Goal: Information Seeking & Learning: Learn about a topic

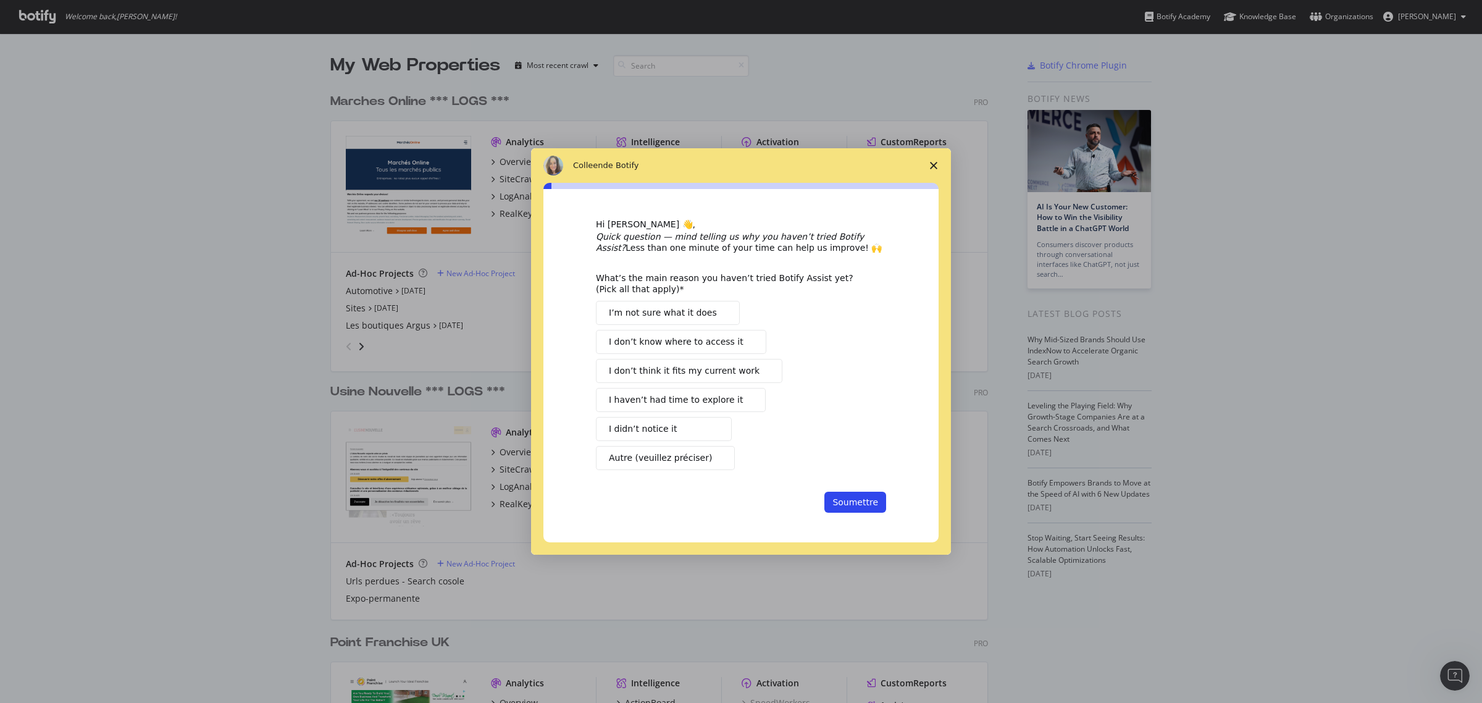
click at [931, 164] on icon "Fermer l'enquête" at bounding box center [933, 165] width 7 height 7
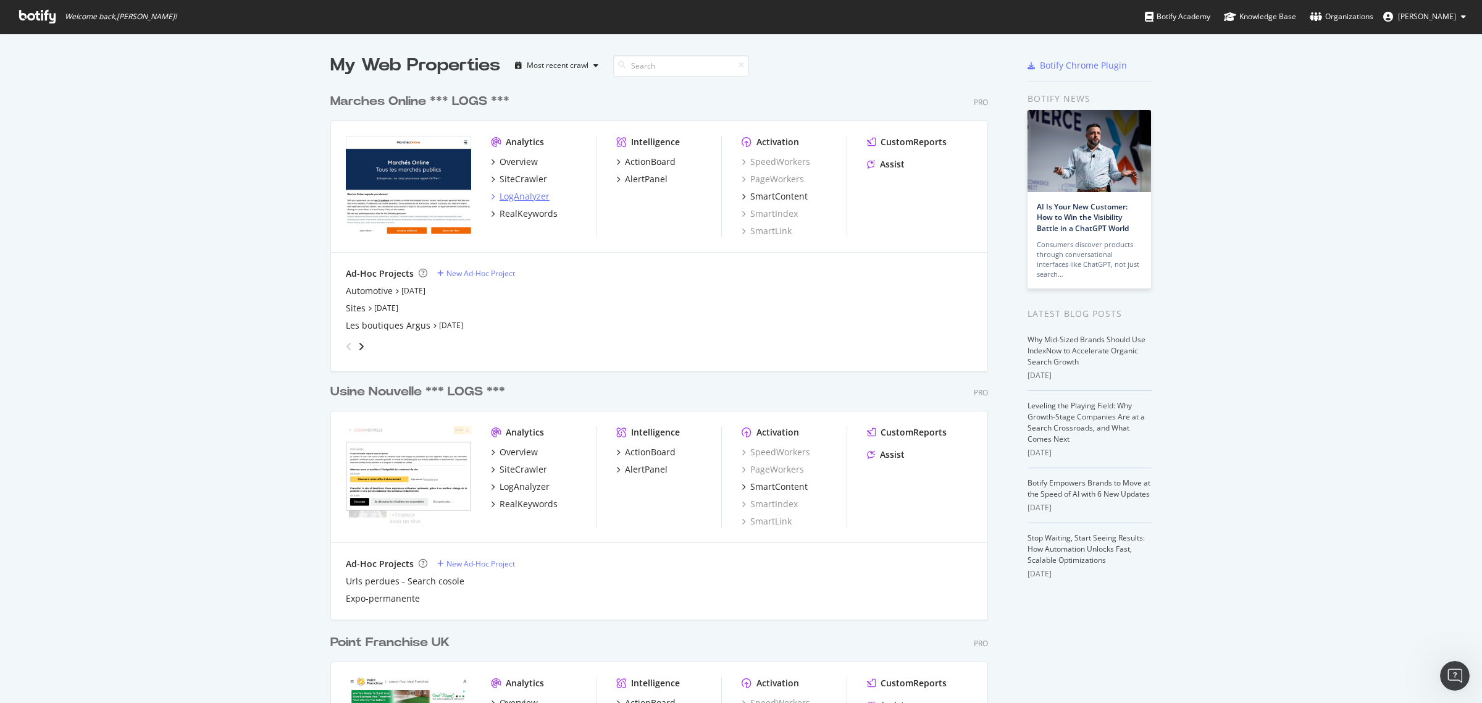
click at [522, 191] on div "LogAnalyzer" at bounding box center [525, 196] width 50 height 12
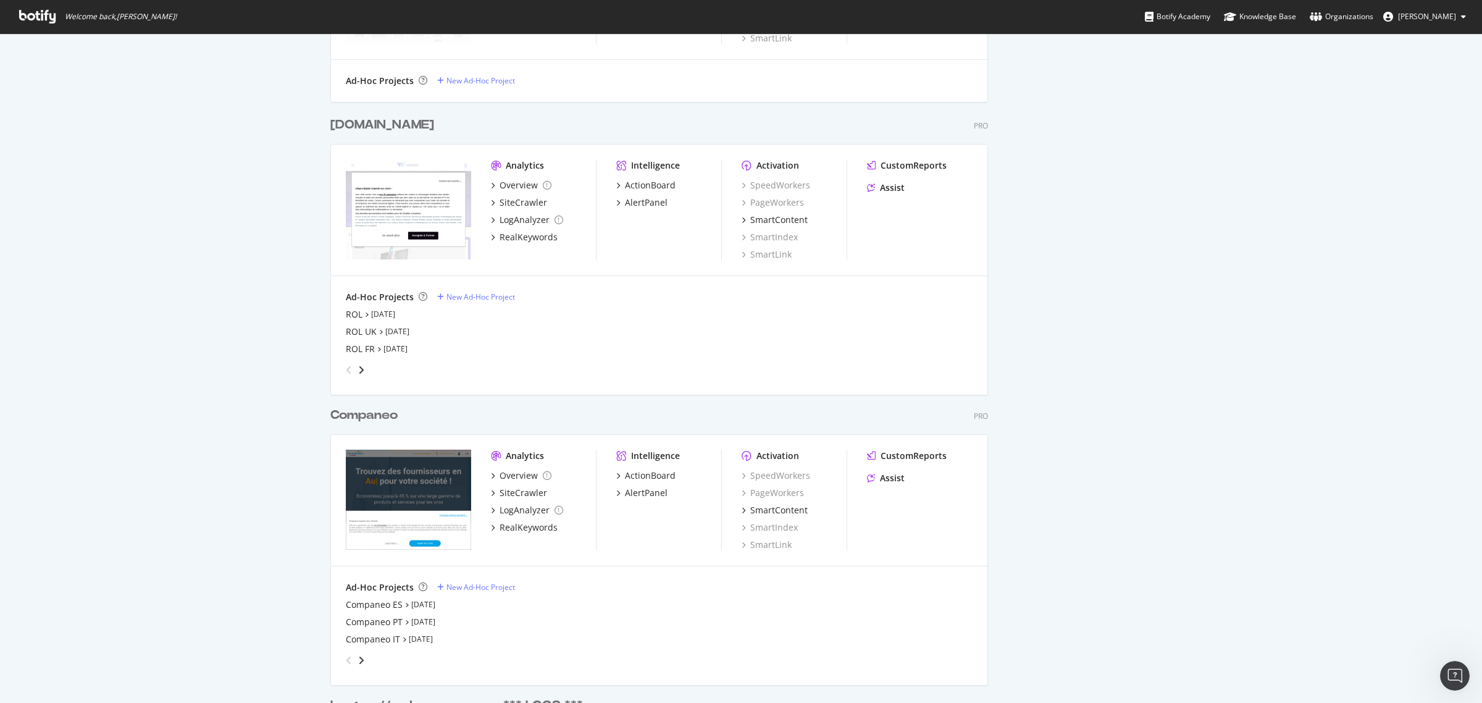
scroll to position [1621, 0]
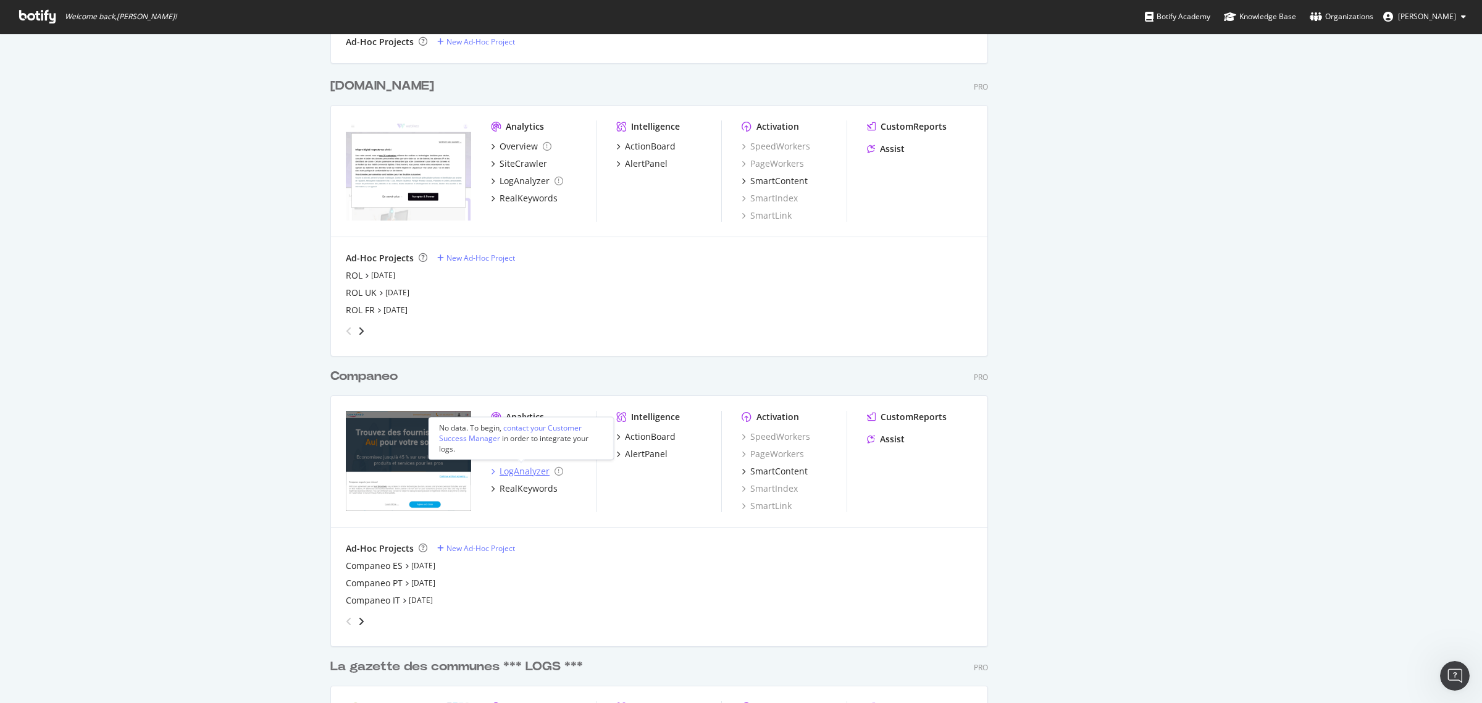
click at [513, 470] on div "LogAnalyzer" at bounding box center [525, 471] width 50 height 12
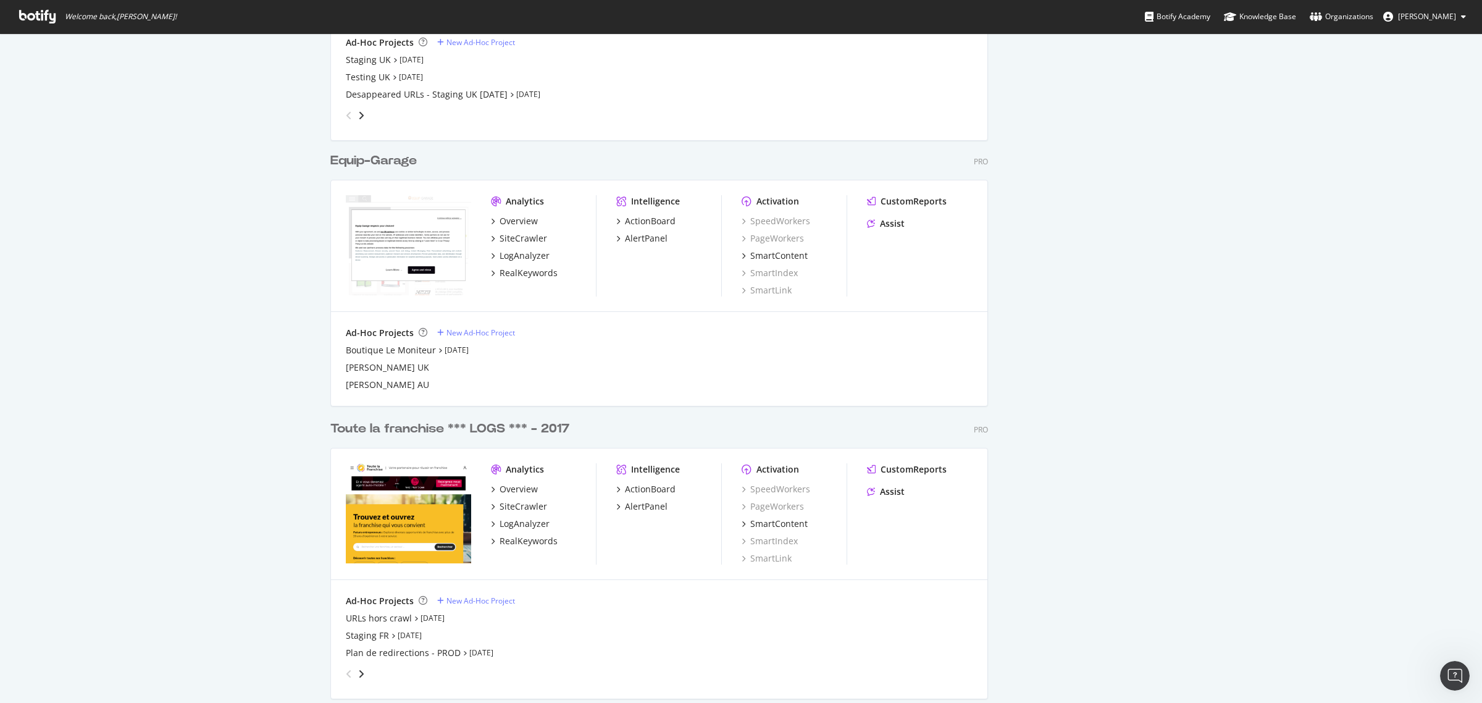
scroll to position [1004, 0]
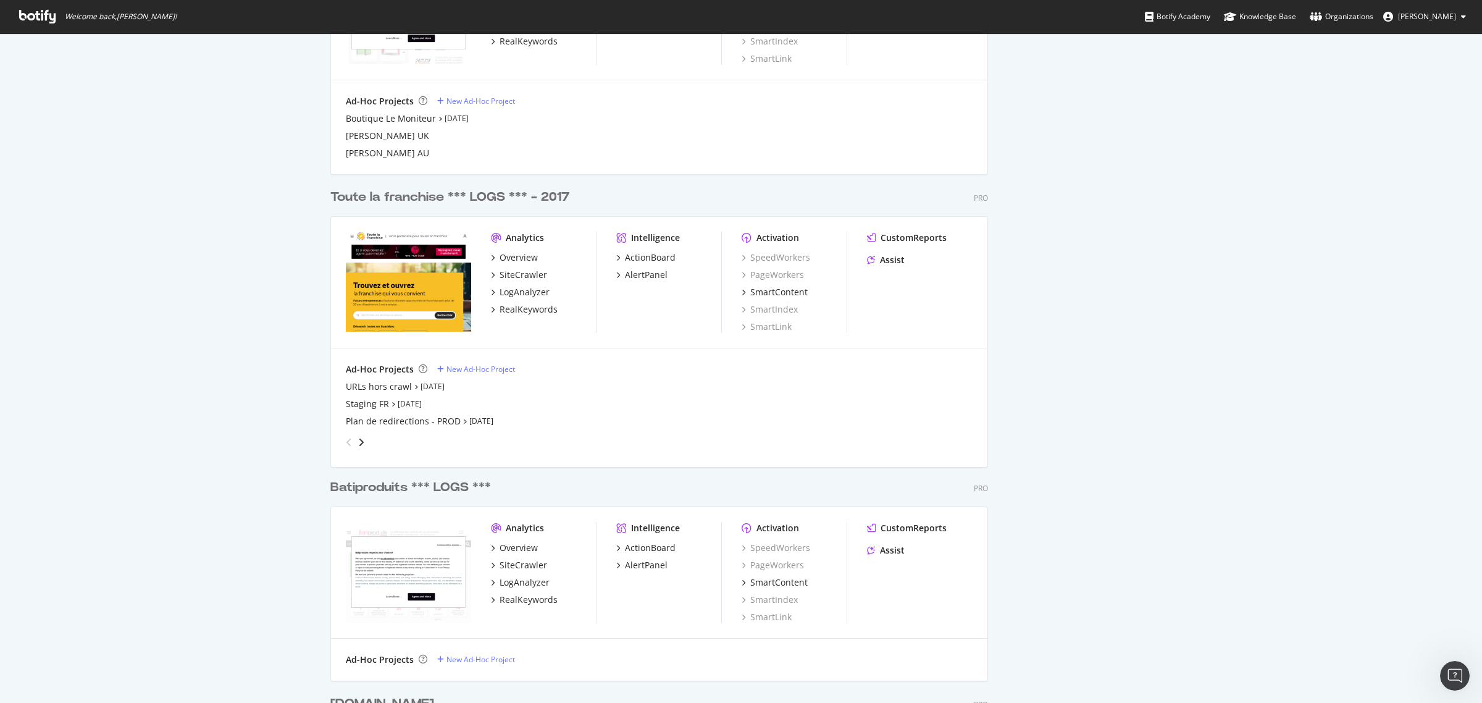
drag, startPoint x: 465, startPoint y: 337, endPoint x: 471, endPoint y: 349, distance: 13.5
click at [116, 588] on div "My Web Properties Most recent crawl Point Franchise UK Pro Analytics Overview S…" at bounding box center [741, 479] width 1482 height 2899
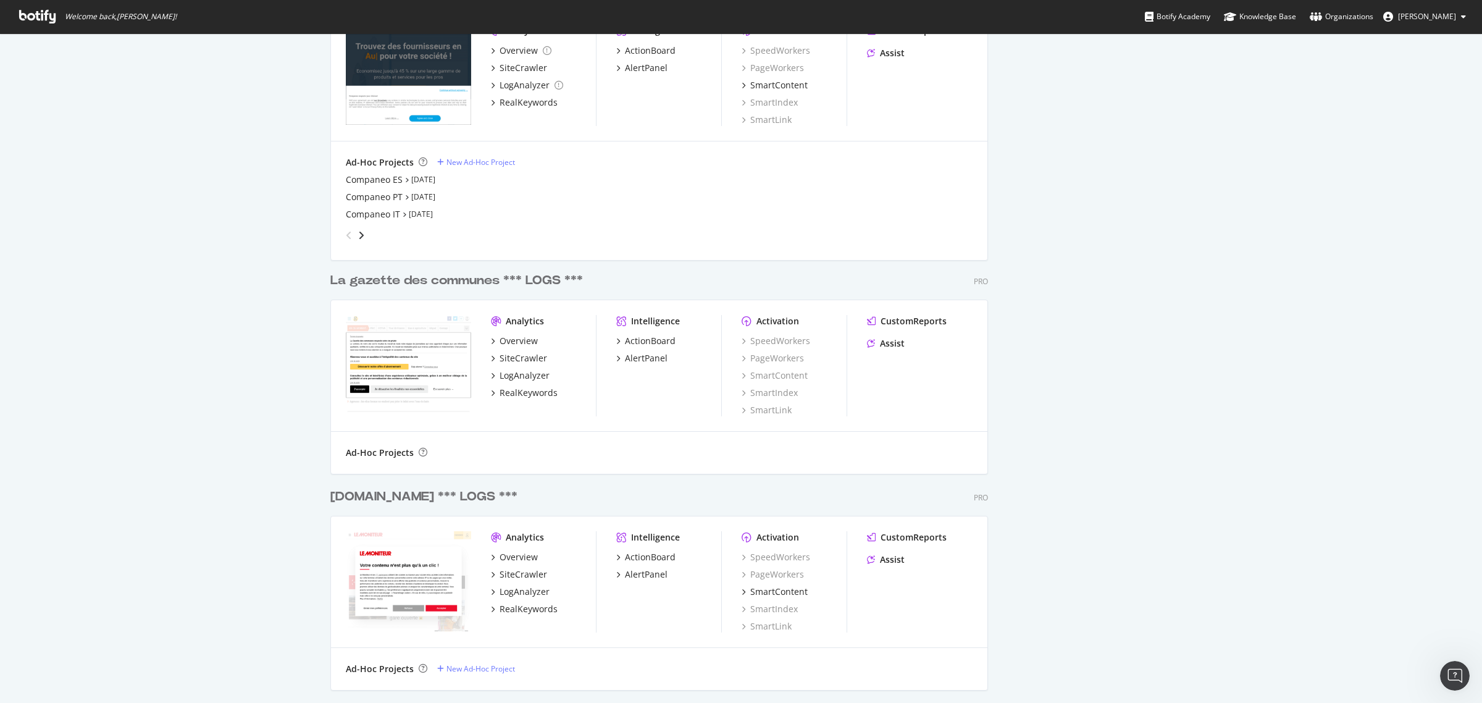
scroll to position [2161, 0]
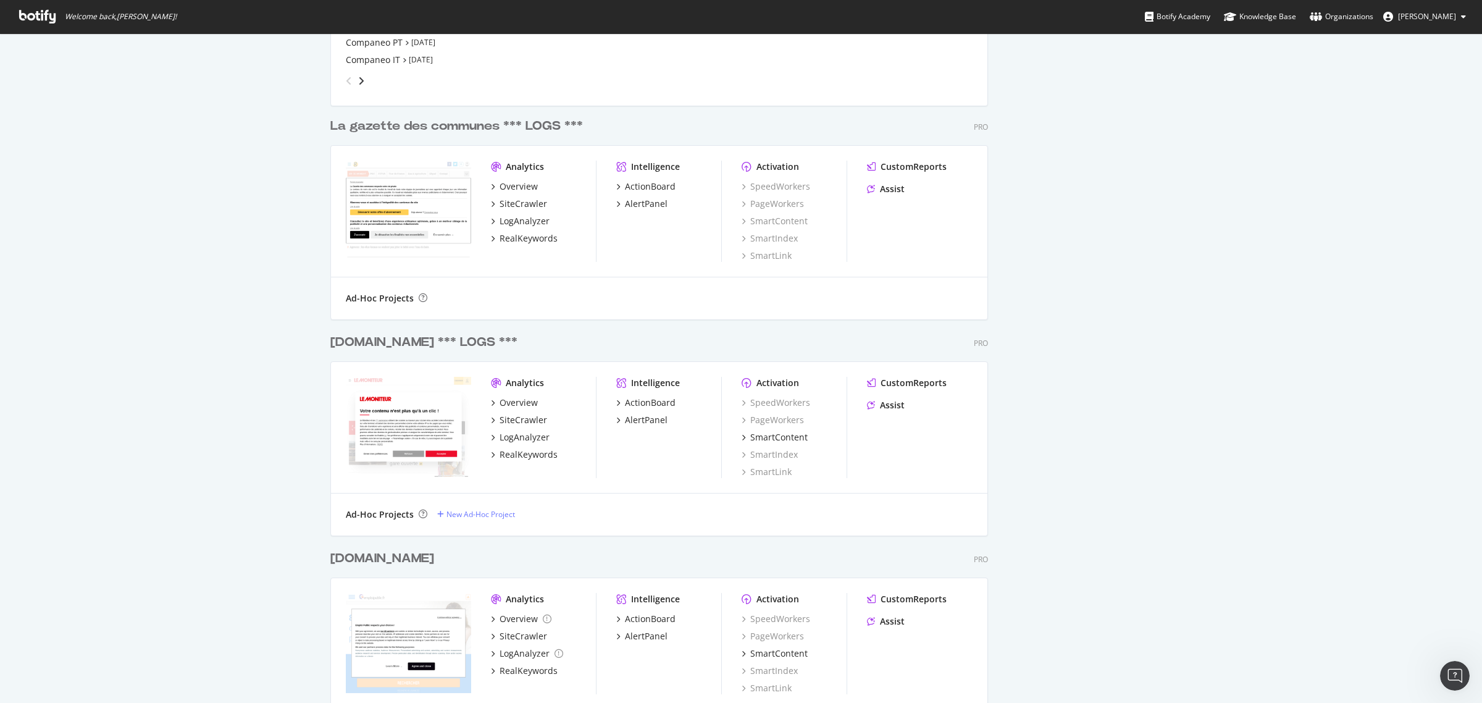
drag, startPoint x: 452, startPoint y: 458, endPoint x: 435, endPoint y: 516, distance: 60.4
drag, startPoint x: 435, startPoint y: 516, endPoint x: 424, endPoint y: 446, distance: 70.1
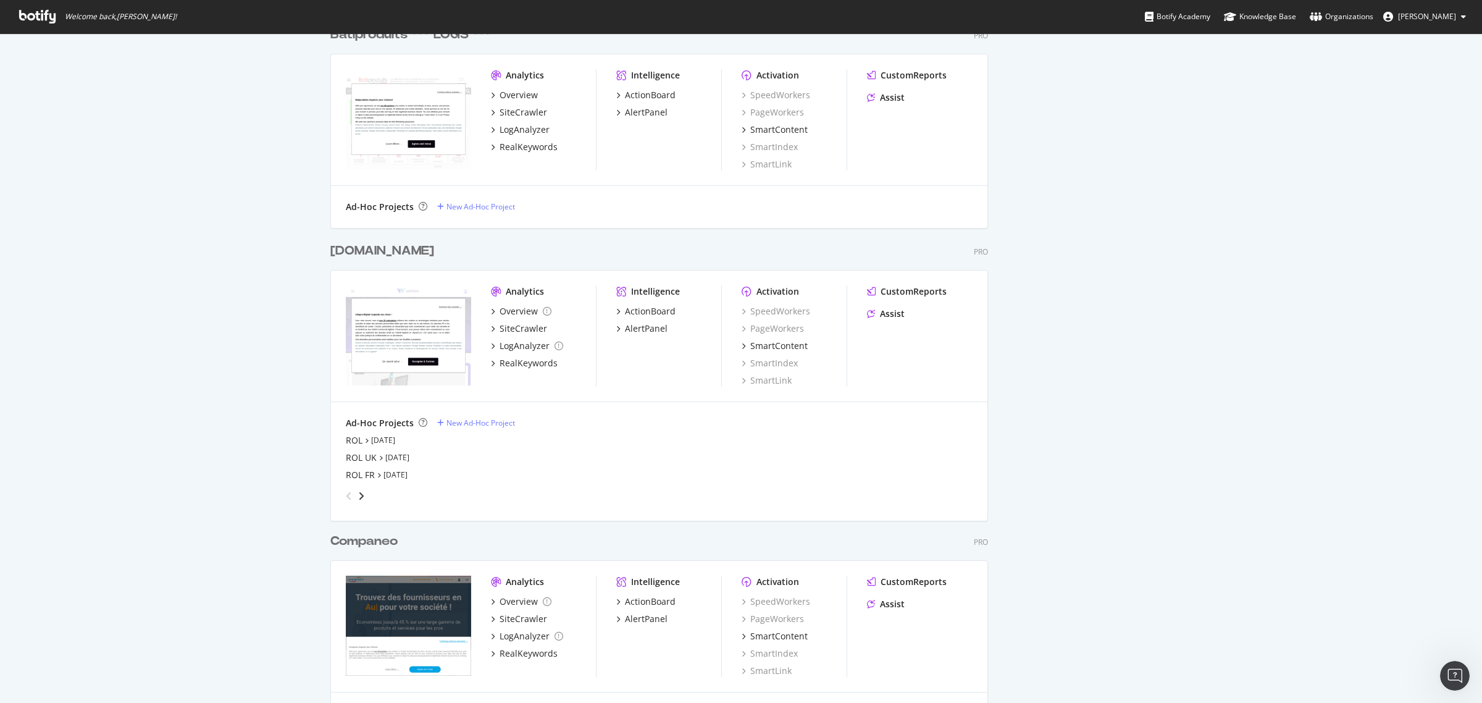
drag, startPoint x: 360, startPoint y: 412, endPoint x: 309, endPoint y: 390, distance: 55.6
drag, startPoint x: 309, startPoint y: 390, endPoint x: 241, endPoint y: 364, distance: 72.7
click at [243, 369] on div "My Web Properties Most recent crawl Marches Online *** LOGS *** Pro Analytics O…" at bounding box center [741, 26] width 1482 height 2899
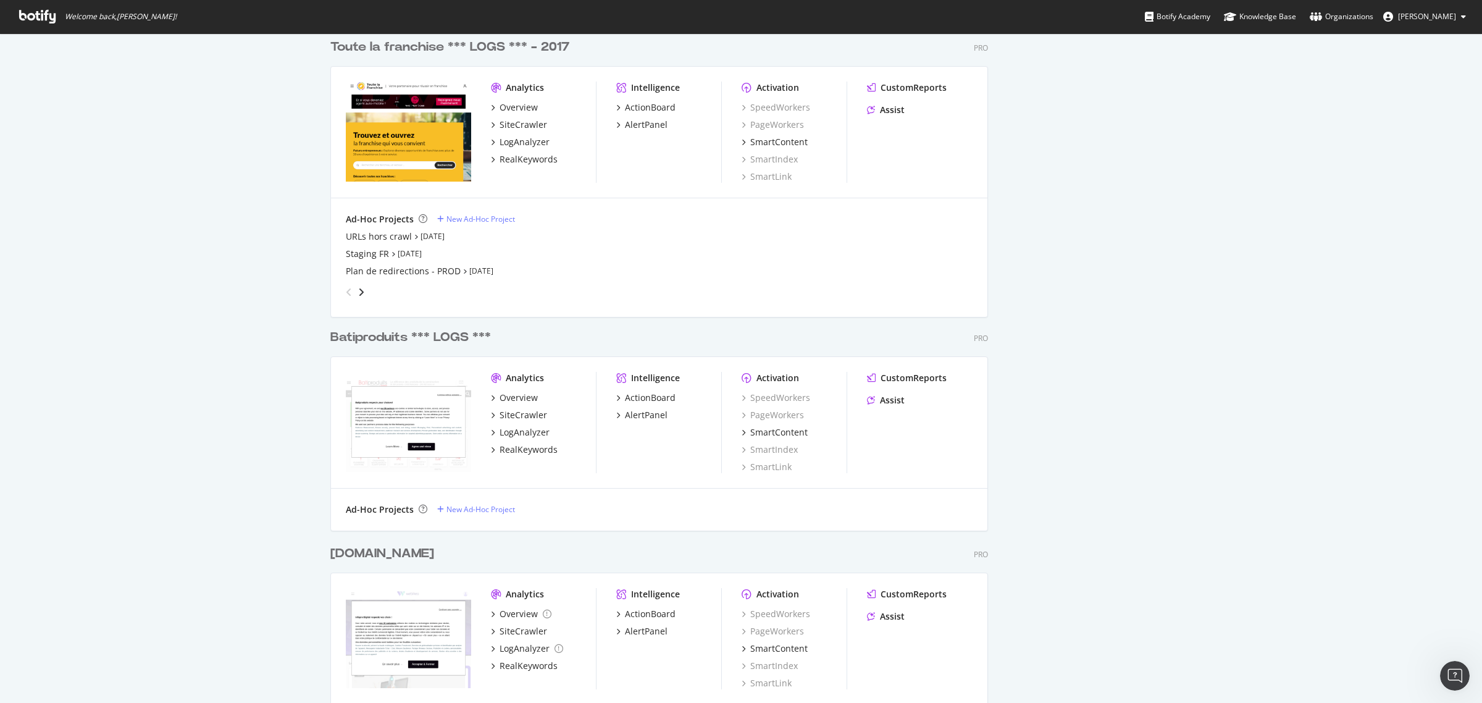
scroll to position [1147, 0]
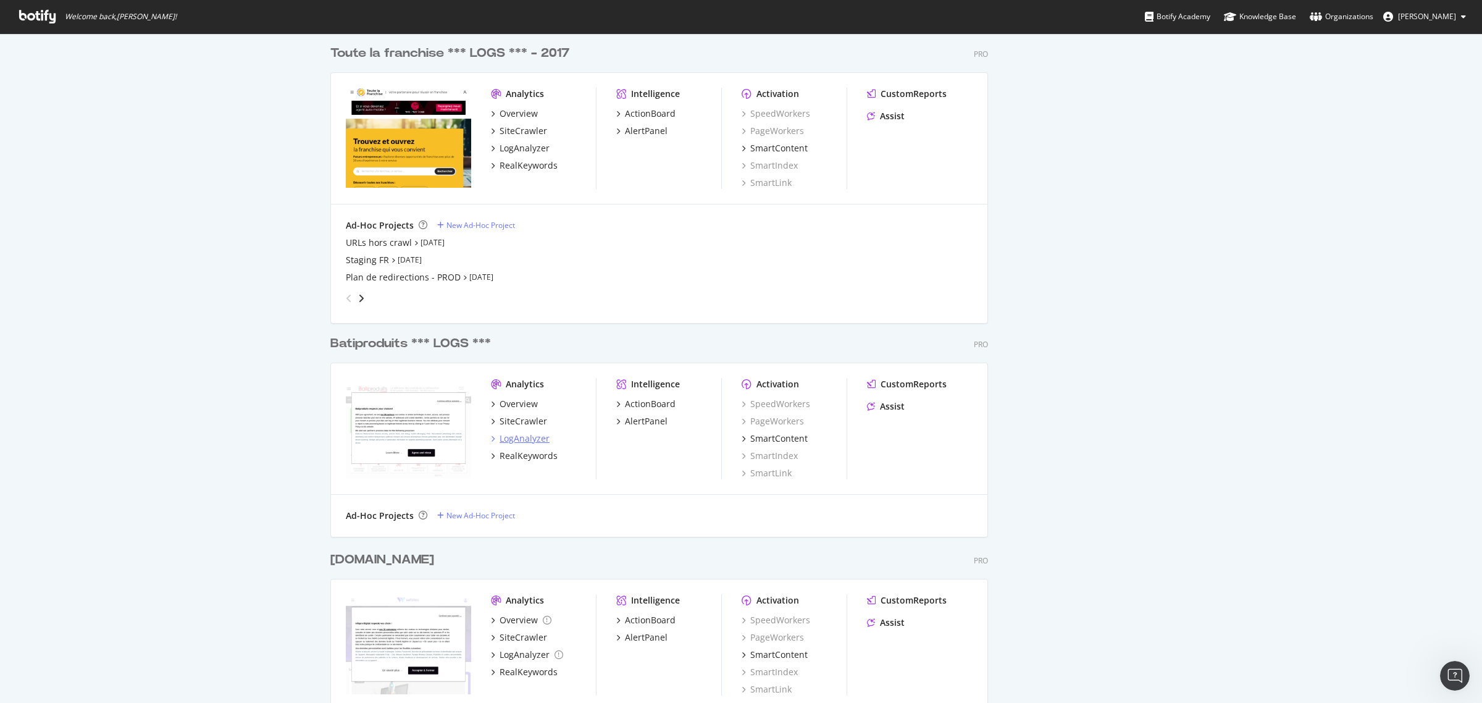
click at [518, 434] on div "LogAnalyzer" at bounding box center [525, 438] width 50 height 12
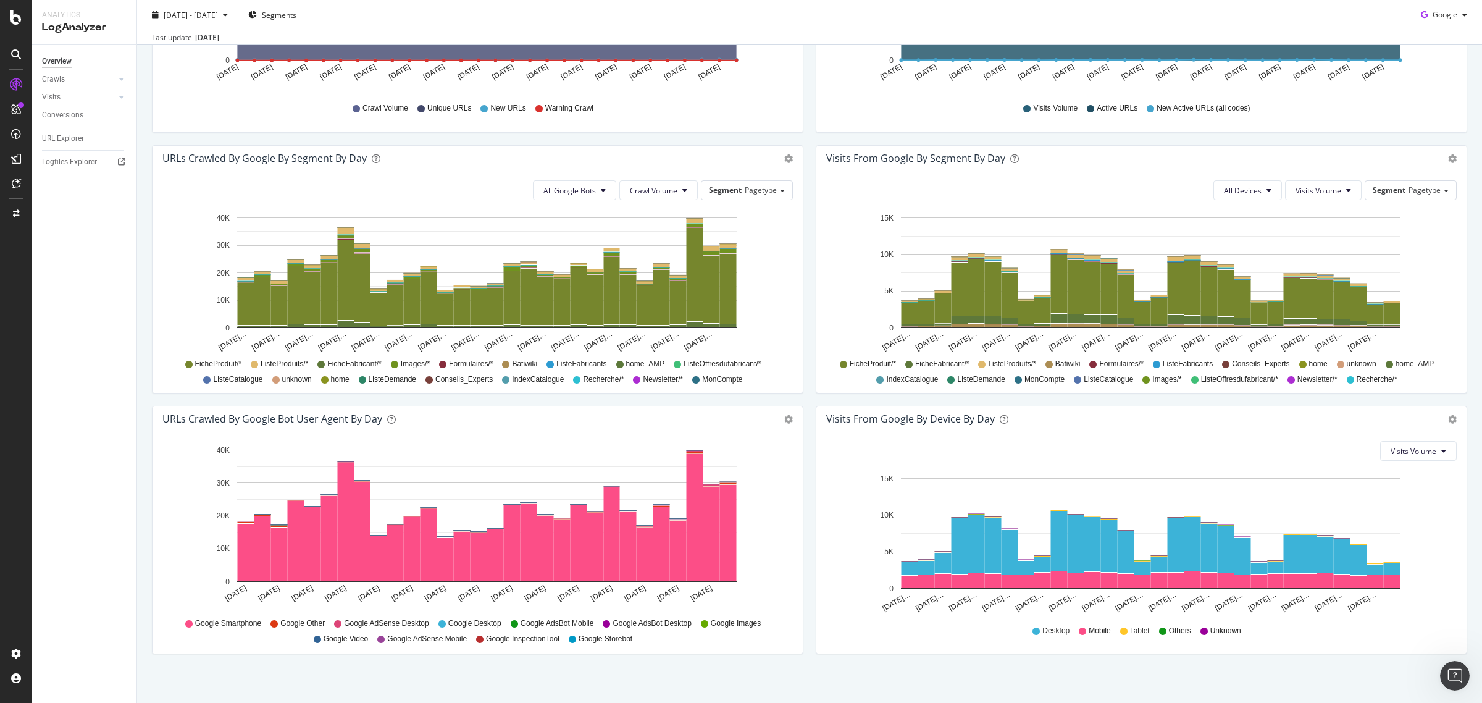
scroll to position [327, 0]
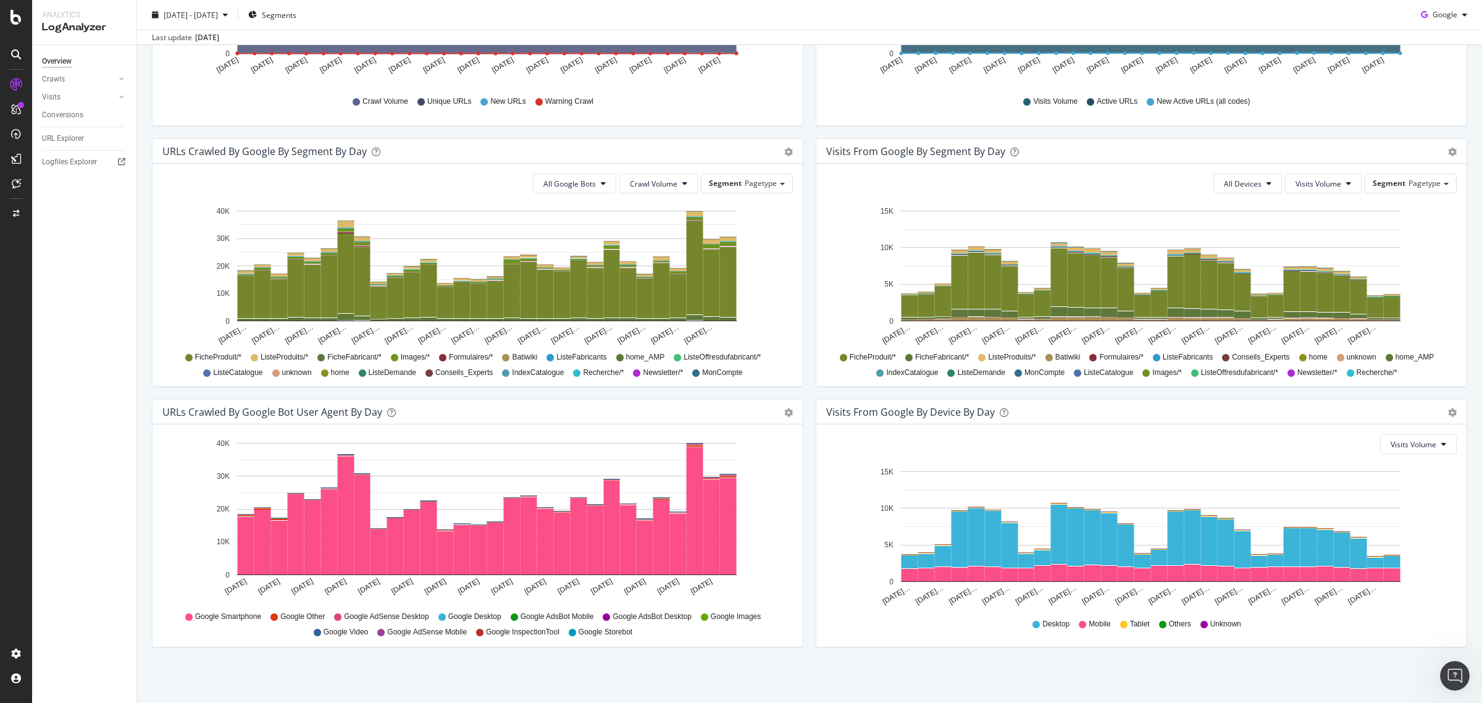
click at [784, 406] on div "Timeline (by Value) Timeline (by Percentage) Table" at bounding box center [788, 412] width 9 height 12
click at [786, 418] on div "URLs Crawled by Google bot User Agent By Day Timeline (by Value) Timeline (by P…" at bounding box center [478, 412] width 650 height 25
click at [784, 413] on icon "gear" at bounding box center [788, 412] width 9 height 9
drag, startPoint x: 753, startPoint y: 389, endPoint x: 627, endPoint y: 403, distance: 126.7
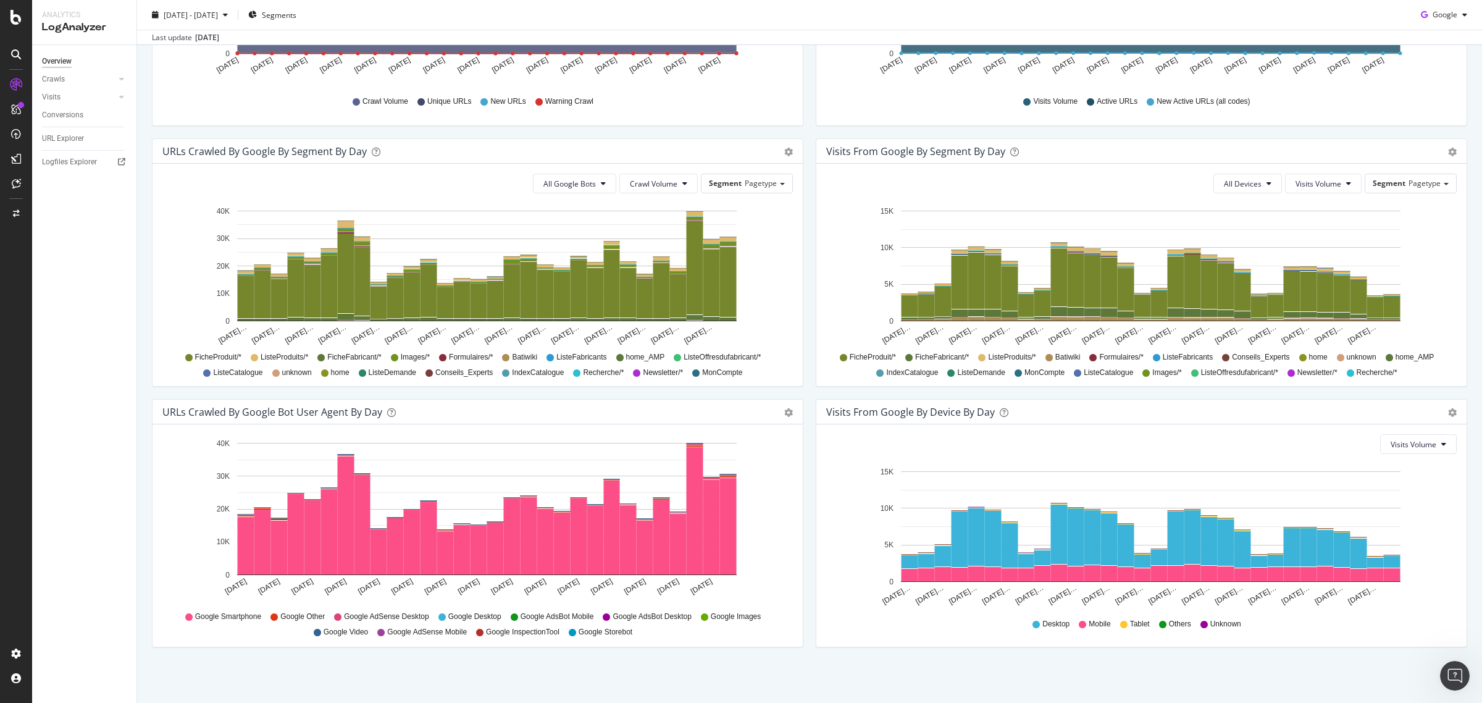
click at [627, 403] on div "URLs Crawled by Google bot User Agent By Day Timeline (by Value) Timeline (by P…" at bounding box center [478, 412] width 650 height 25
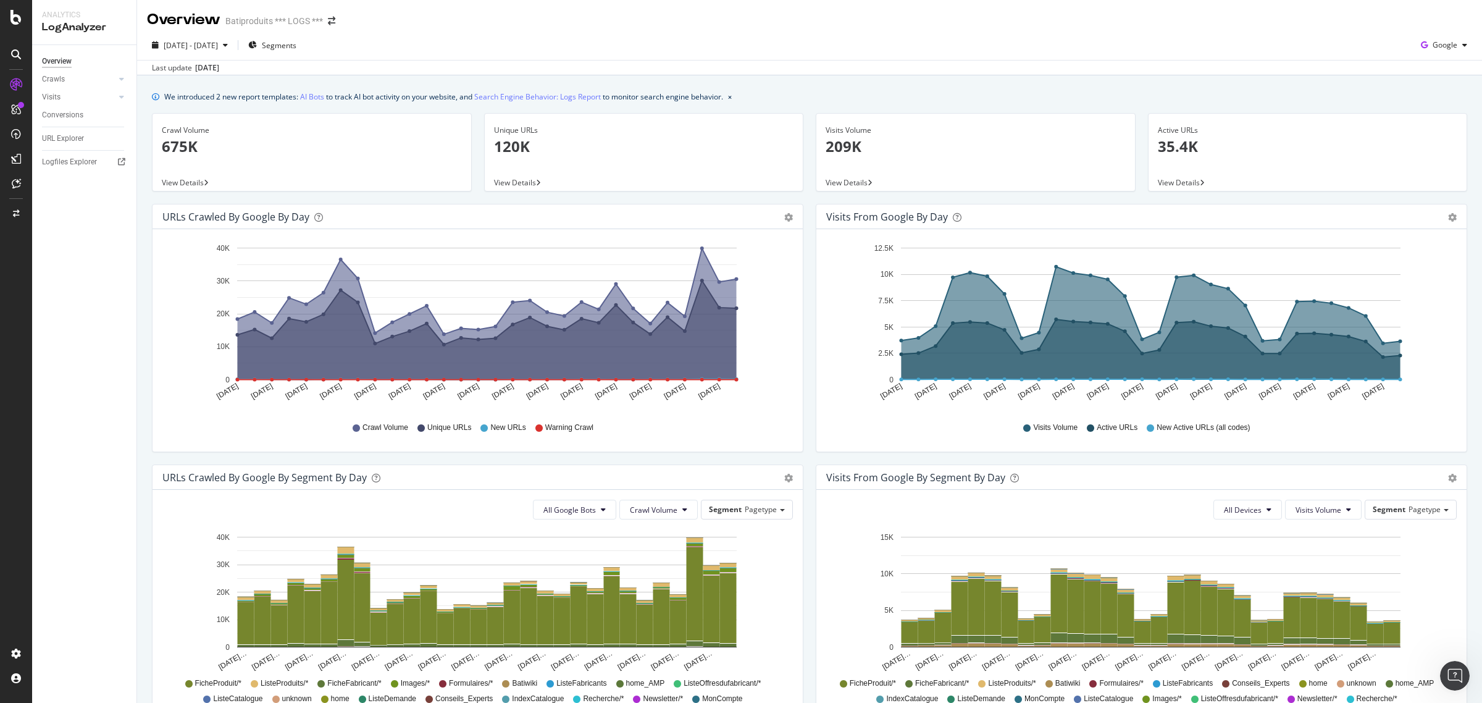
scroll to position [0, 0]
click at [485, 94] on link "Search Engine Behavior: Logs Report" at bounding box center [537, 97] width 127 height 13
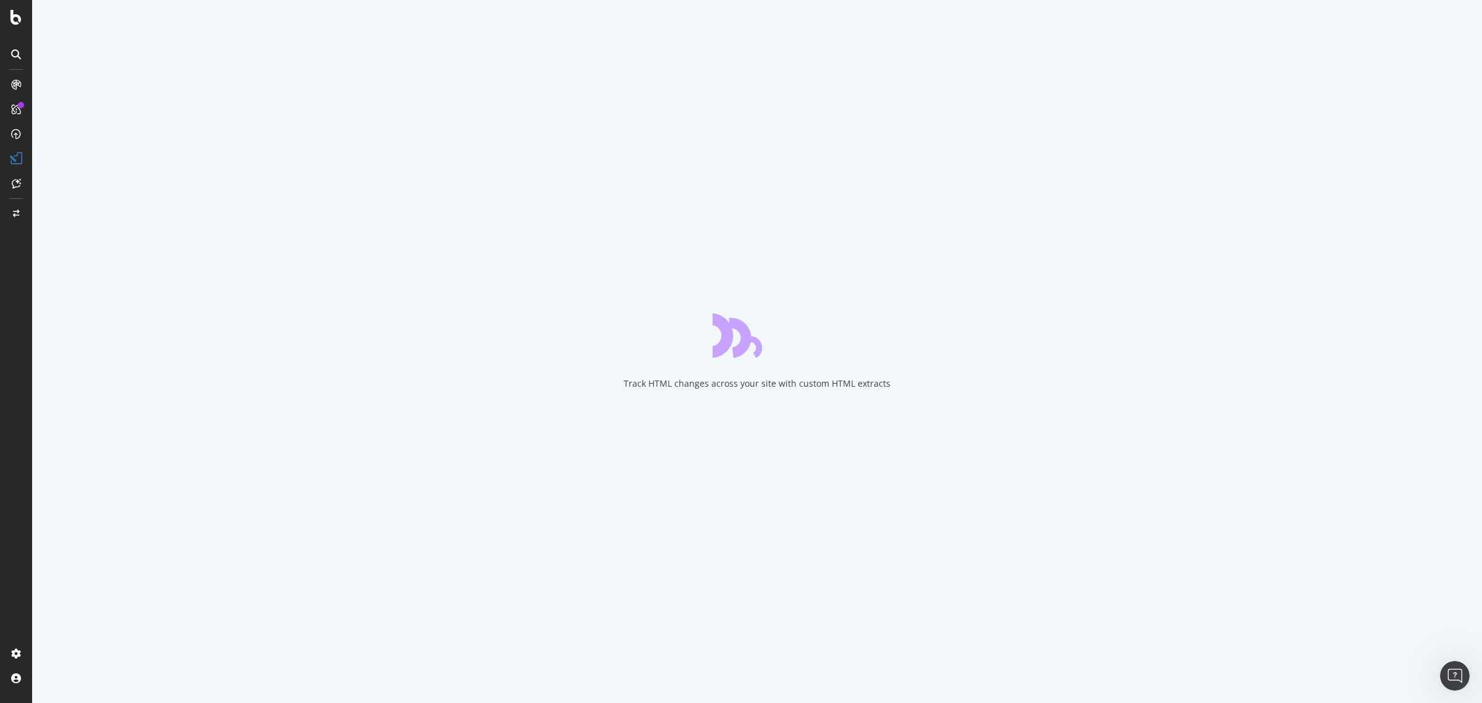
drag, startPoint x: 584, startPoint y: 319, endPoint x: 591, endPoint y: 290, distance: 30.0
drag, startPoint x: 591, startPoint y: 290, endPoint x: 454, endPoint y: 275, distance: 138.0
click at [451, 281] on div "Track HTML changes across your site with custom HTML extracts" at bounding box center [757, 351] width 1450 height 703
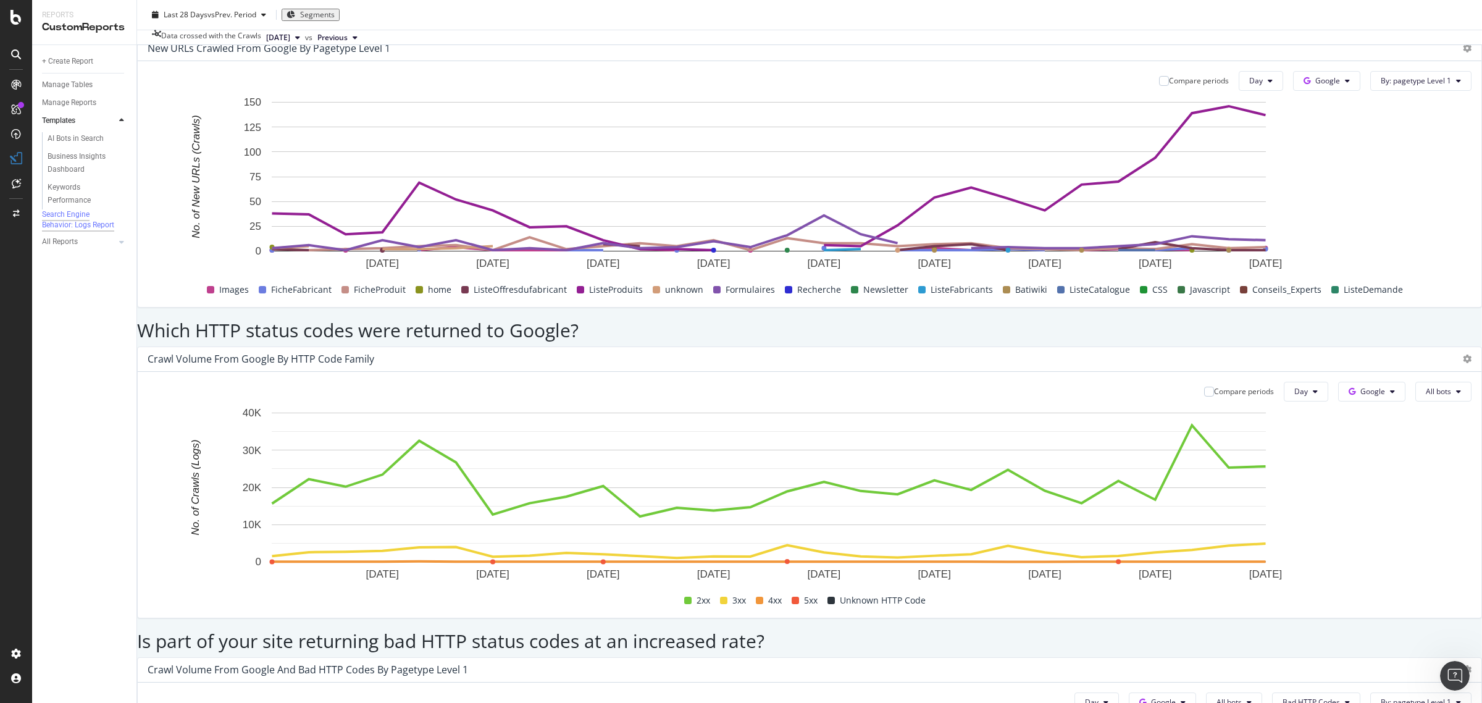
scroll to position [1390, 0]
drag, startPoint x: 794, startPoint y: 176, endPoint x: 792, endPoint y: 196, distance: 19.8
drag, startPoint x: 792, startPoint y: 196, endPoint x: 777, endPoint y: 196, distance: 15.5
click at [777, 306] on div "Which HTTP status codes were returned to Google?" at bounding box center [809, 325] width 1345 height 39
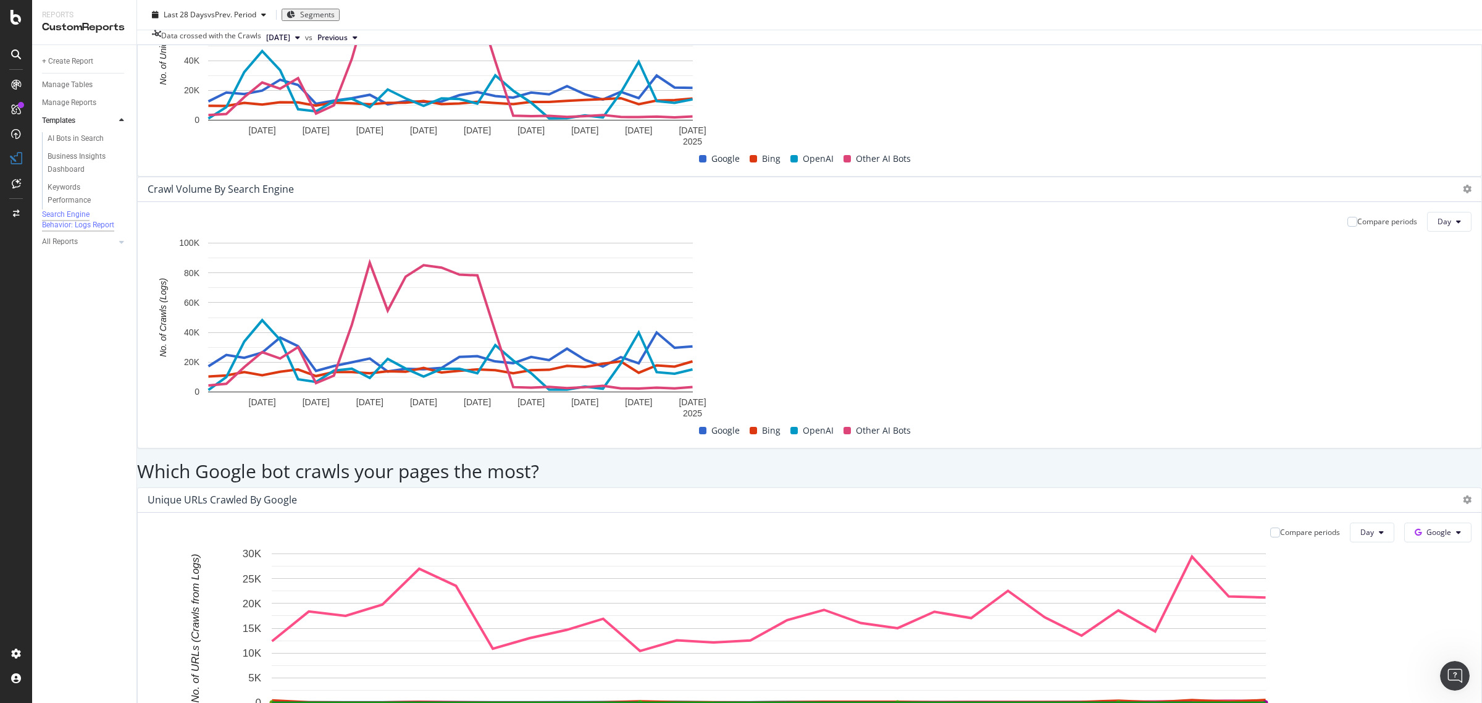
scroll to position [178, 0]
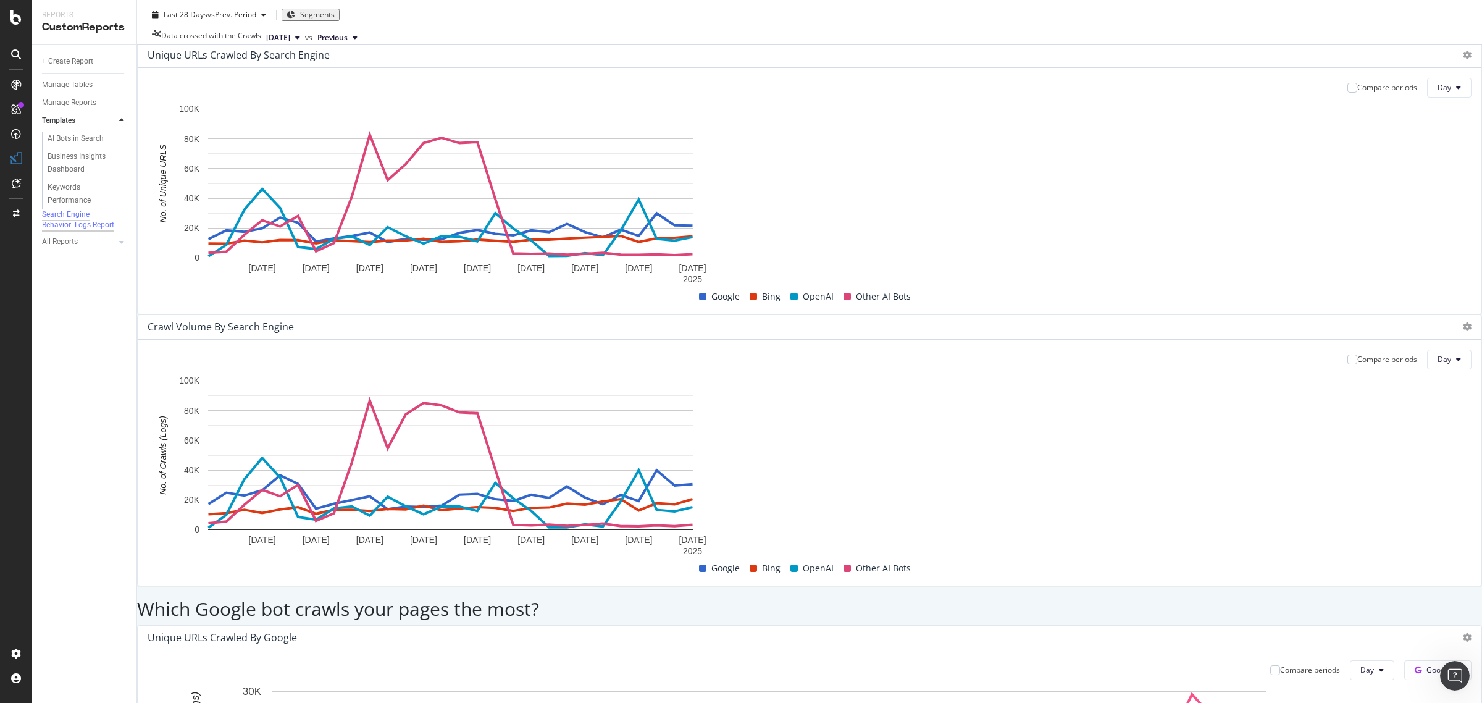
click at [856, 304] on span "Other AI Bots" at bounding box center [883, 296] width 55 height 15
click at [693, 380] on rect "A chart." at bounding box center [450, 454] width 485 height 149
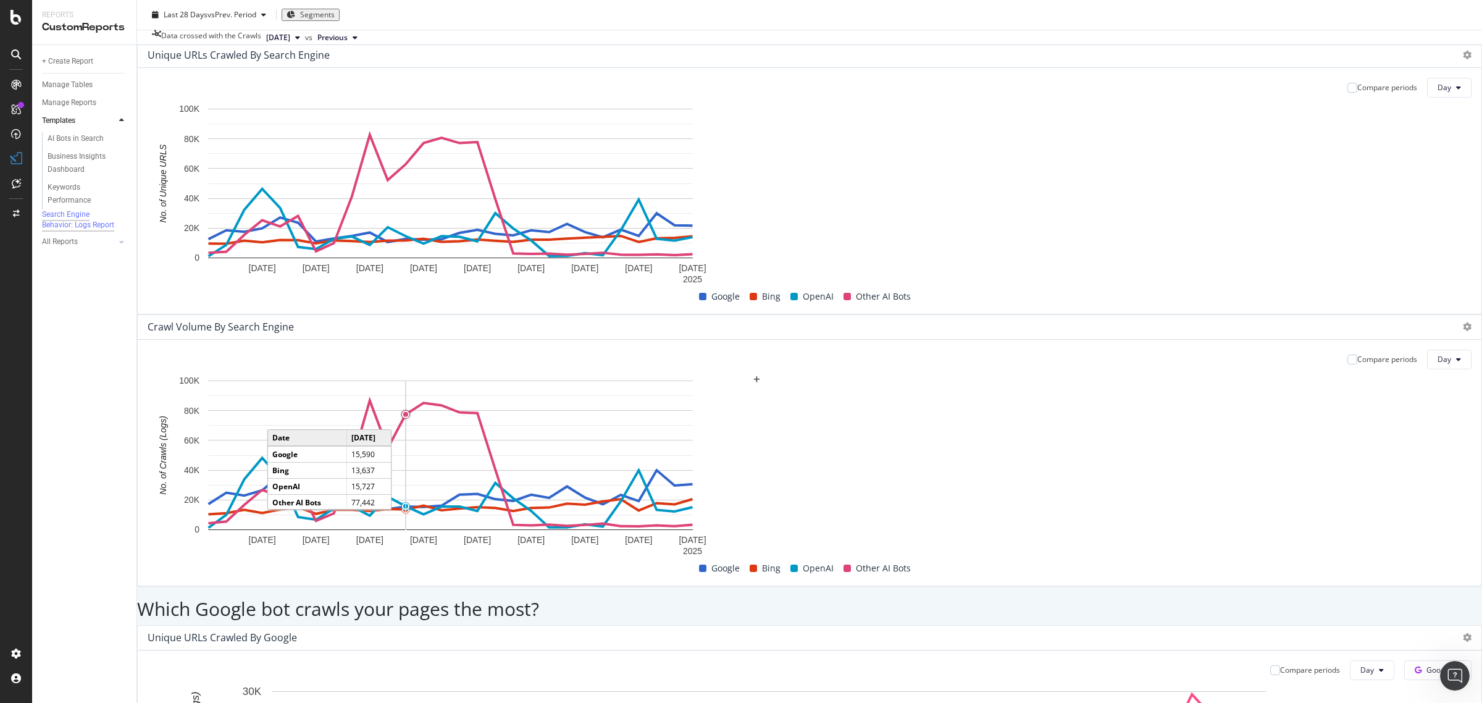
click at [409, 410] on circle "A chart." at bounding box center [405, 414] width 8 height 8
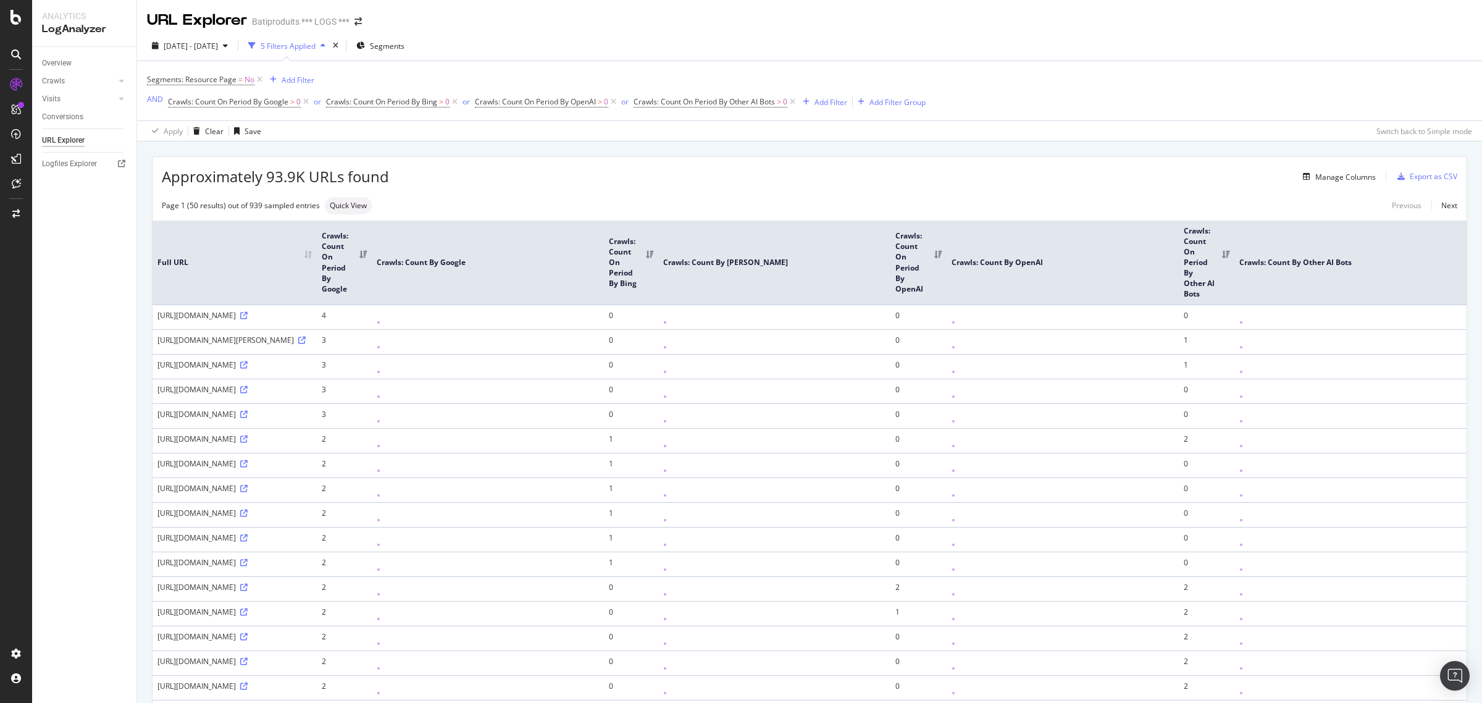
click at [1198, 266] on th "Crawls: Count On Period By Other AI Bots" at bounding box center [1207, 262] width 56 height 84
click at [1180, 255] on th "Crawls: Count On Period By Other AI Bots" at bounding box center [1207, 262] width 55 height 84
click at [136, 357] on div "Overview Crawls Daily Distribution Segments Distribution HTTP Codes Resources V…" at bounding box center [84, 375] width 104 height 656
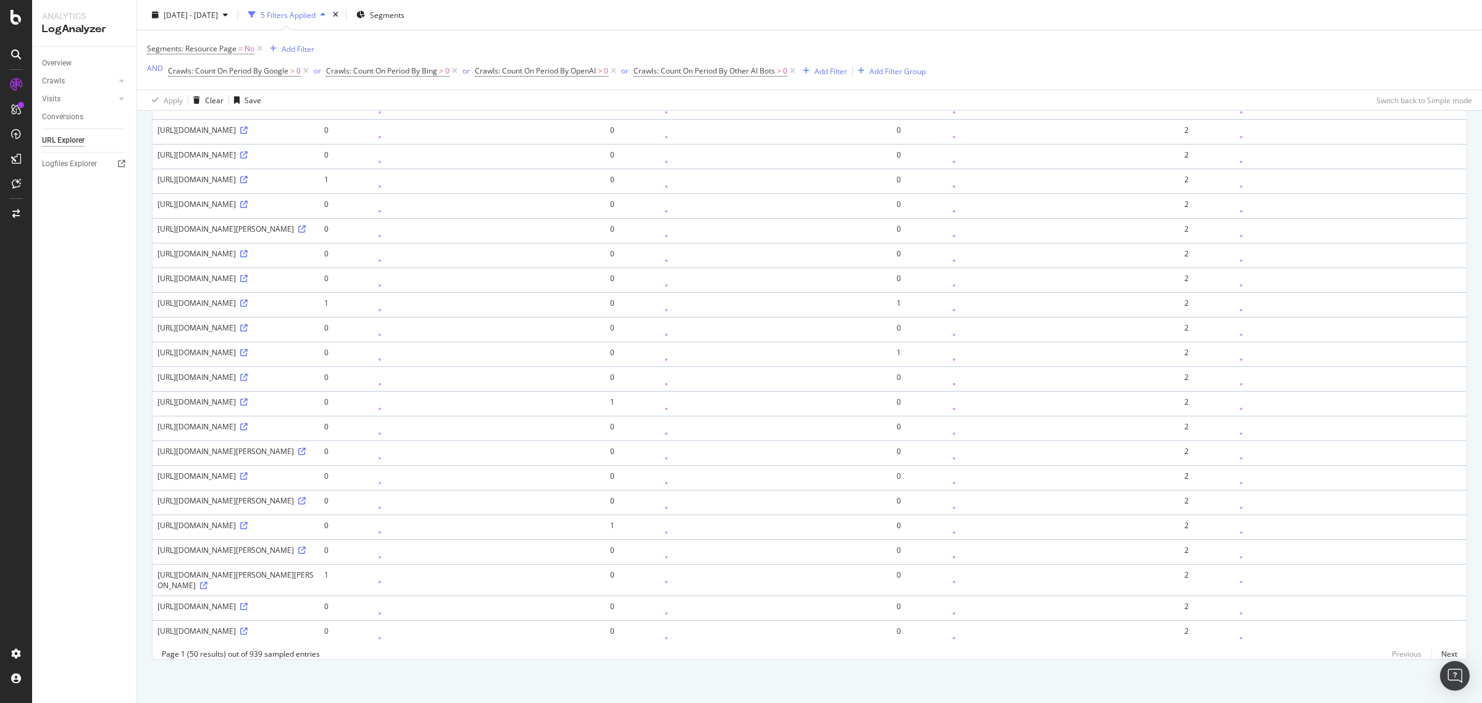
scroll to position [1737, 0]
click at [1437, 660] on link "Next" at bounding box center [1445, 654] width 26 height 18
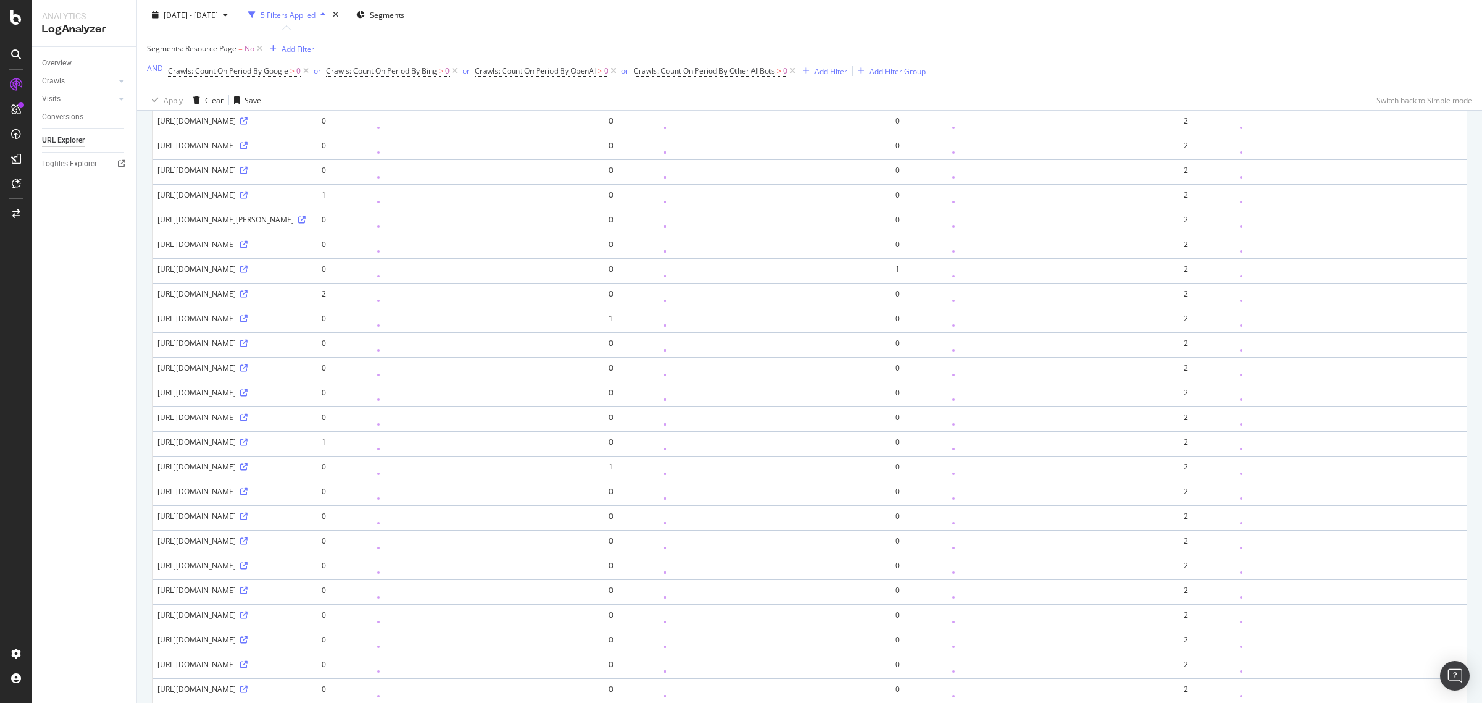
scroll to position [849, 0]
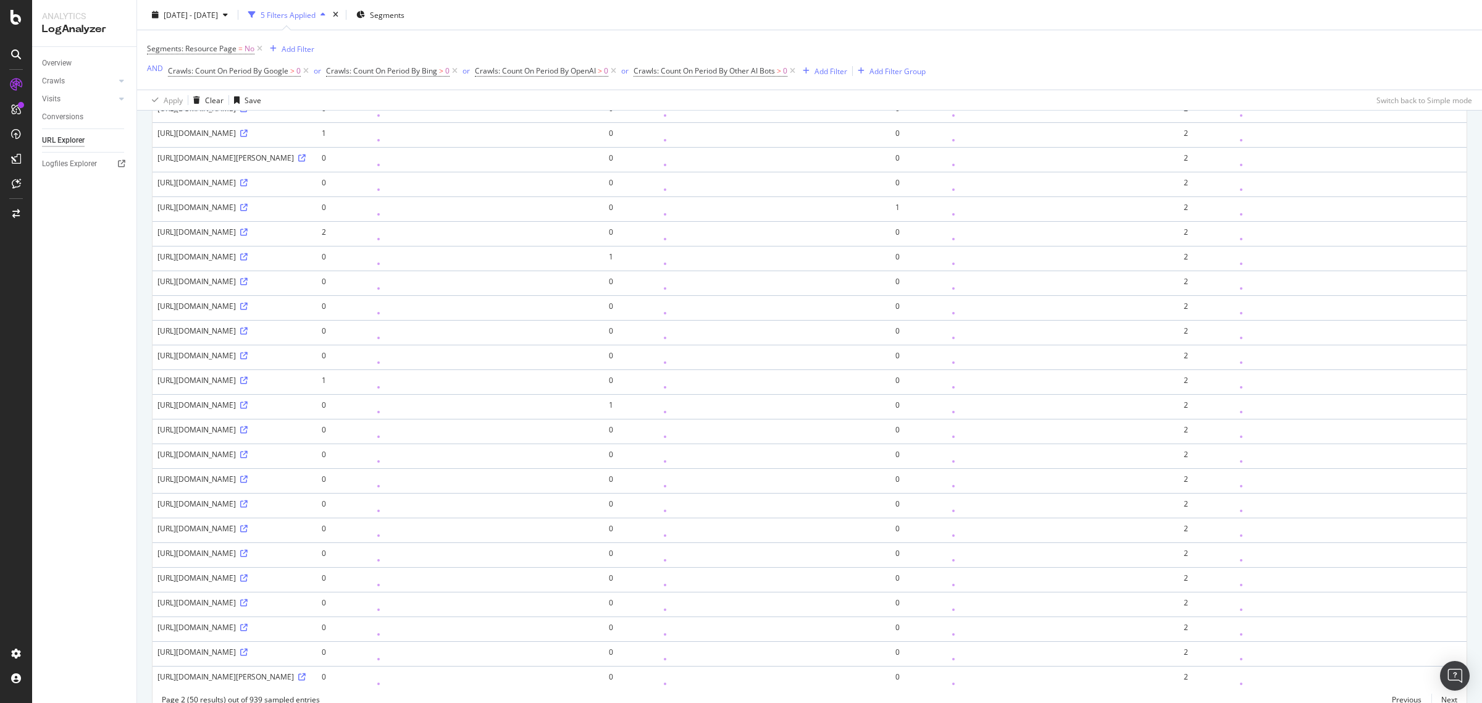
click at [247, 63] on icon at bounding box center [243, 59] width 7 height 7
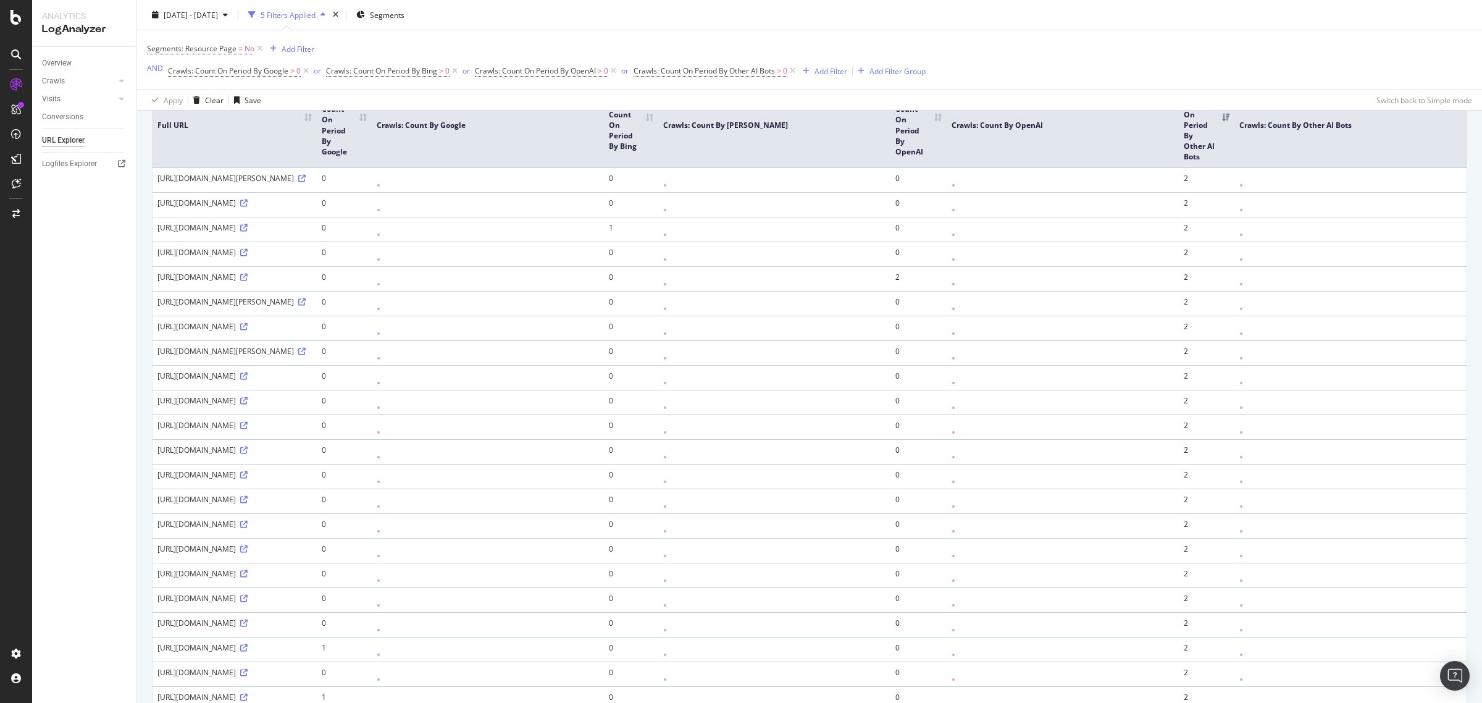
scroll to position [0, 0]
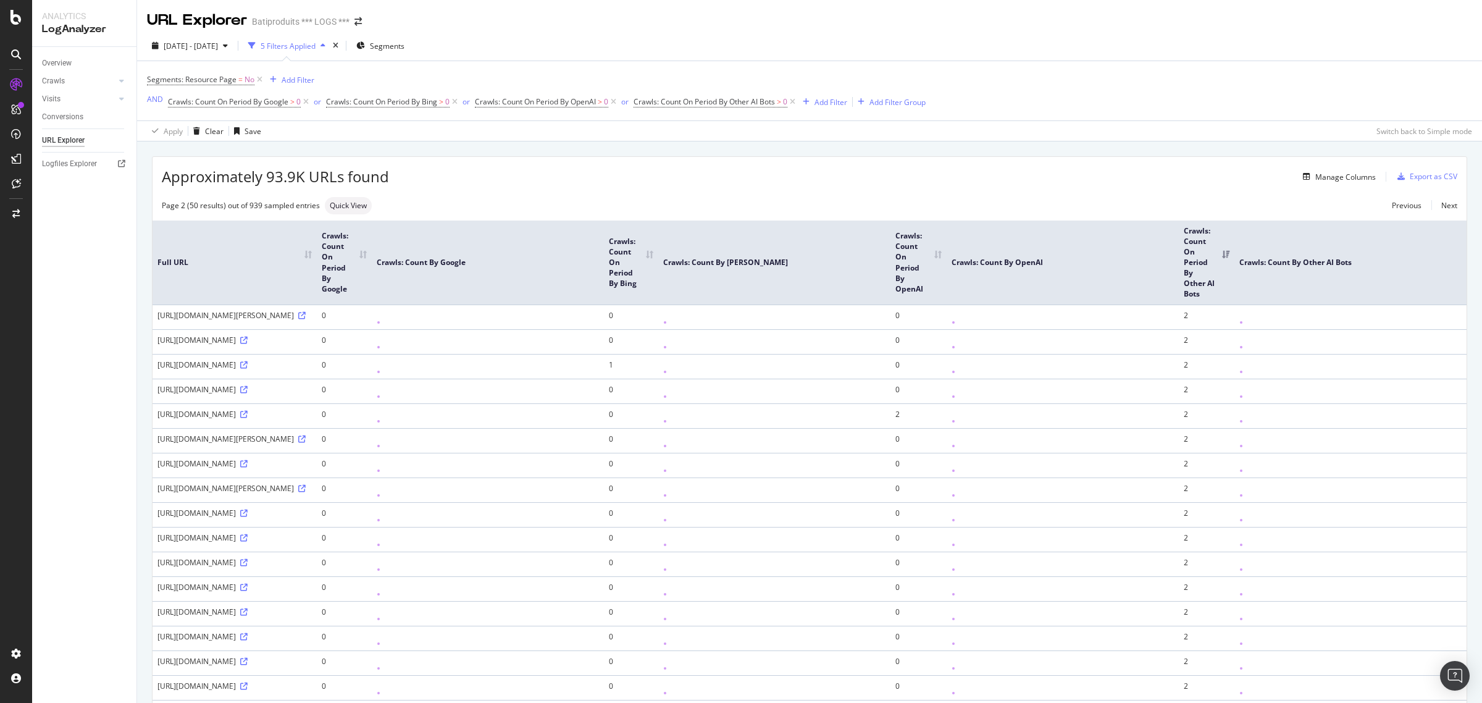
click at [174, 264] on th "Full URL" at bounding box center [235, 262] width 164 height 84
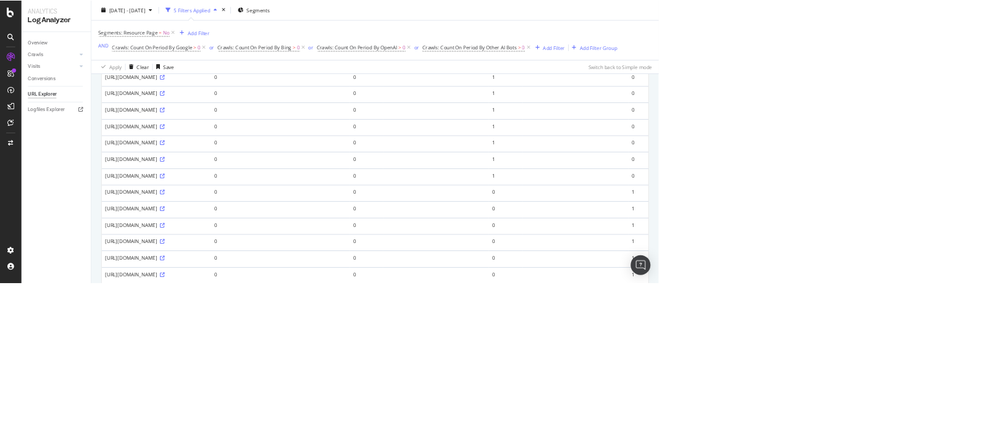
scroll to position [1114, 0]
